Goal: Information Seeking & Learning: Learn about a topic

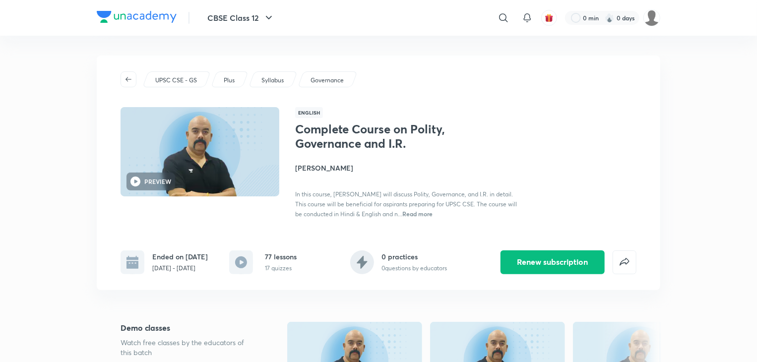
click at [383, 127] on h1 "Complete Course on Polity, Governance and I.R." at bounding box center [376, 136] width 162 height 29
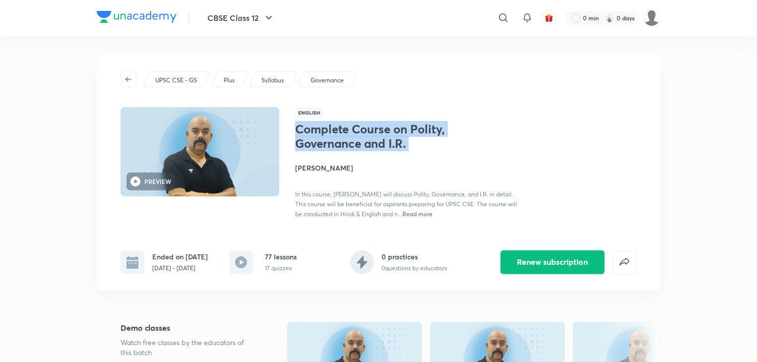
click at [383, 127] on h1 "Complete Course on Polity, Governance and I.R." at bounding box center [376, 136] width 162 height 29
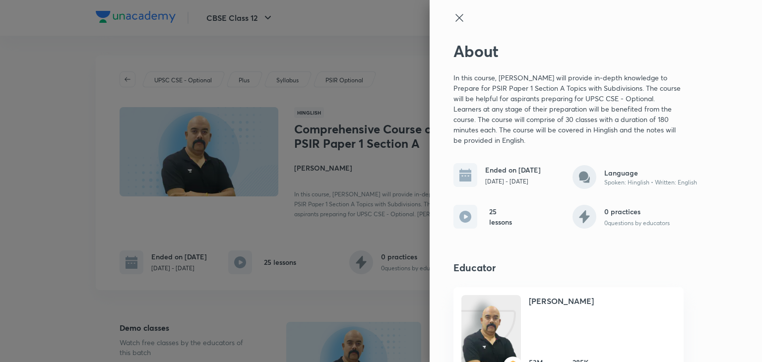
click at [348, 156] on div at bounding box center [381, 181] width 762 height 362
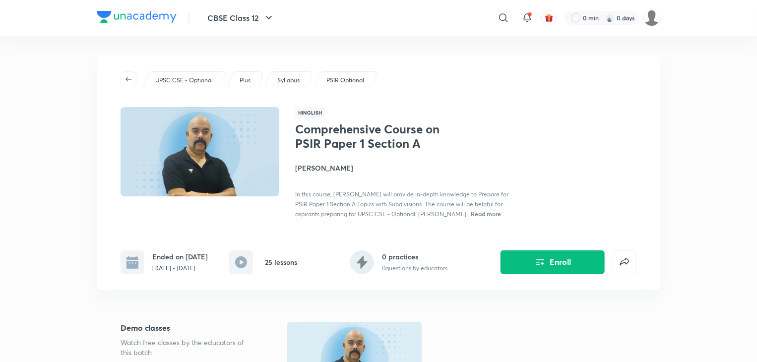
click at [471, 211] on span "Read more" at bounding box center [486, 214] width 30 height 8
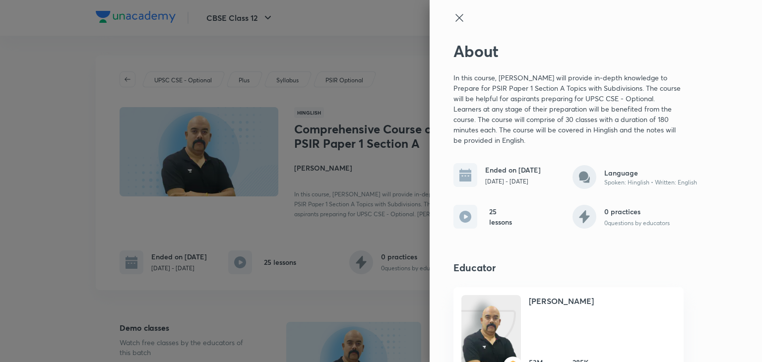
click at [370, 125] on div at bounding box center [381, 181] width 762 height 362
